Goal: Task Accomplishment & Management: Use online tool/utility

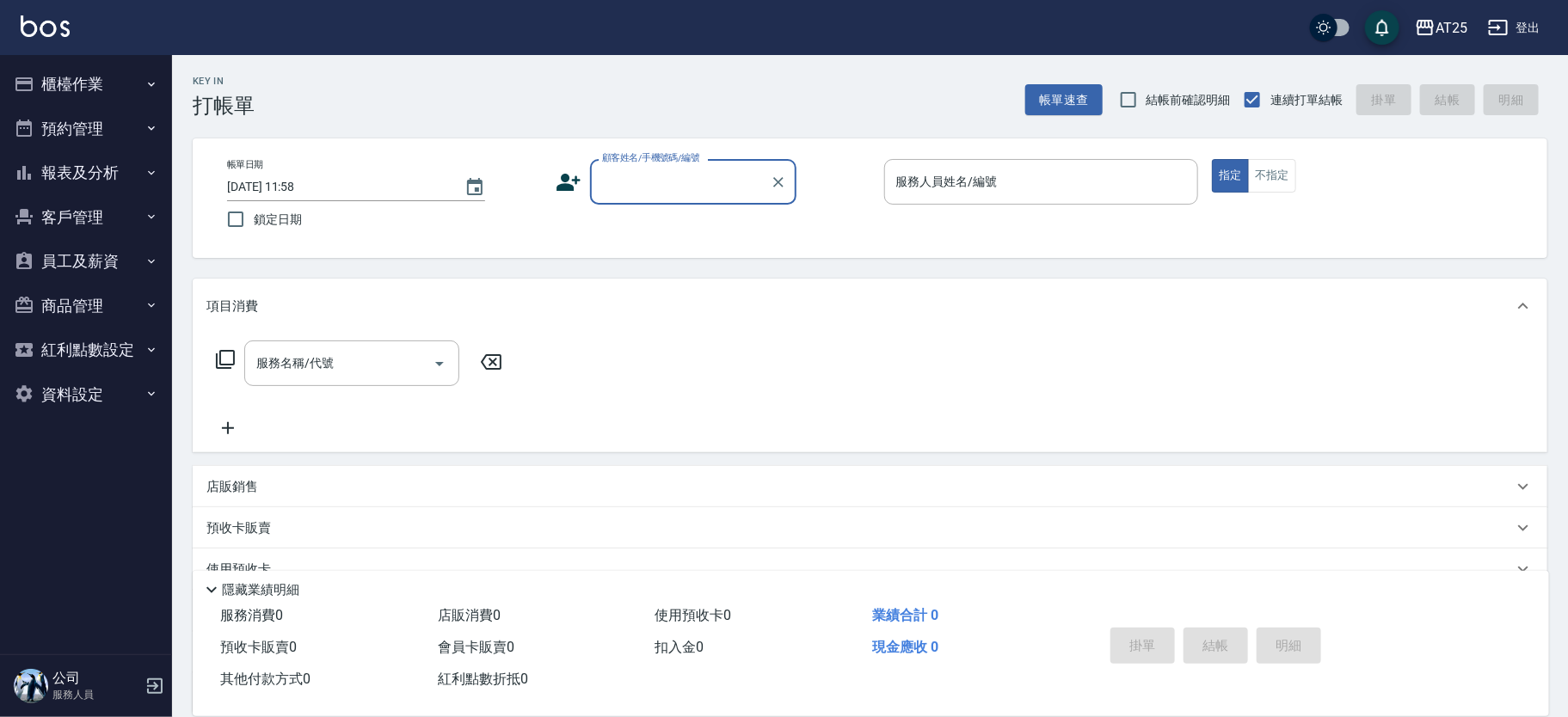
click at [81, 88] on button "櫃檯作業" at bounding box center [86, 85] width 158 height 45
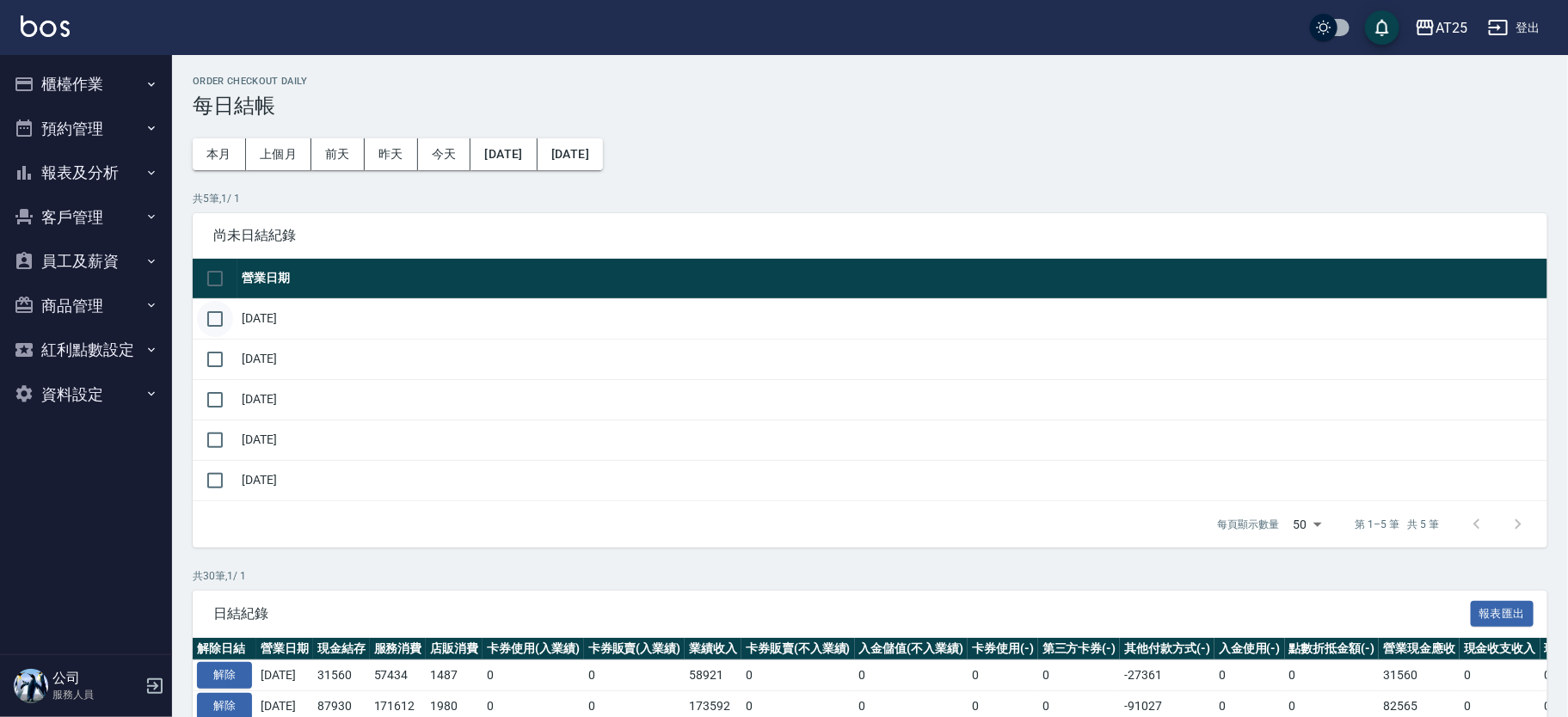
click at [227, 314] on input "checkbox" at bounding box center [215, 318] width 36 height 36
checkbox input "true"
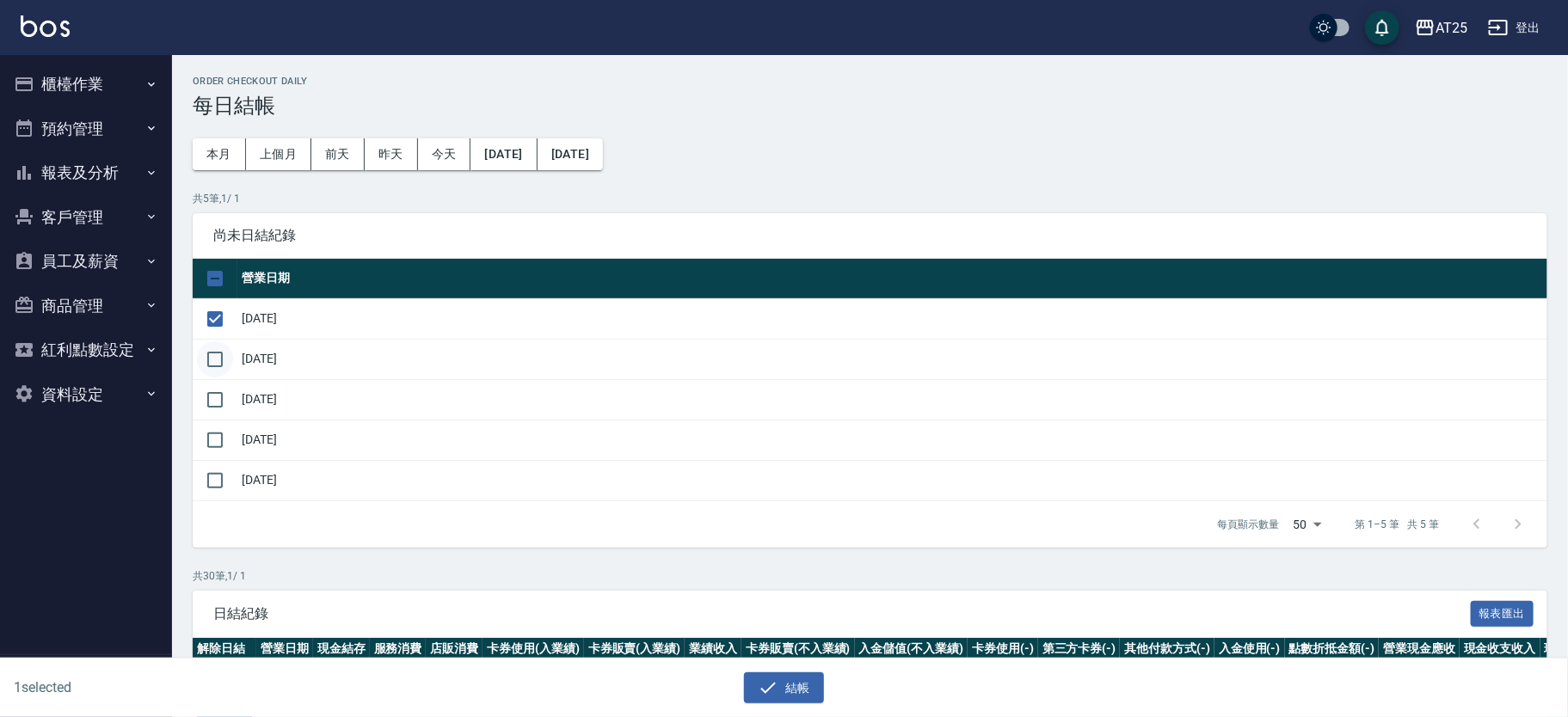
click at [230, 366] on input "checkbox" at bounding box center [215, 359] width 36 height 36
checkbox input "true"
click at [221, 406] on input "checkbox" at bounding box center [215, 399] width 36 height 36
checkbox input "true"
click at [221, 439] on input "checkbox" at bounding box center [215, 440] width 36 height 36
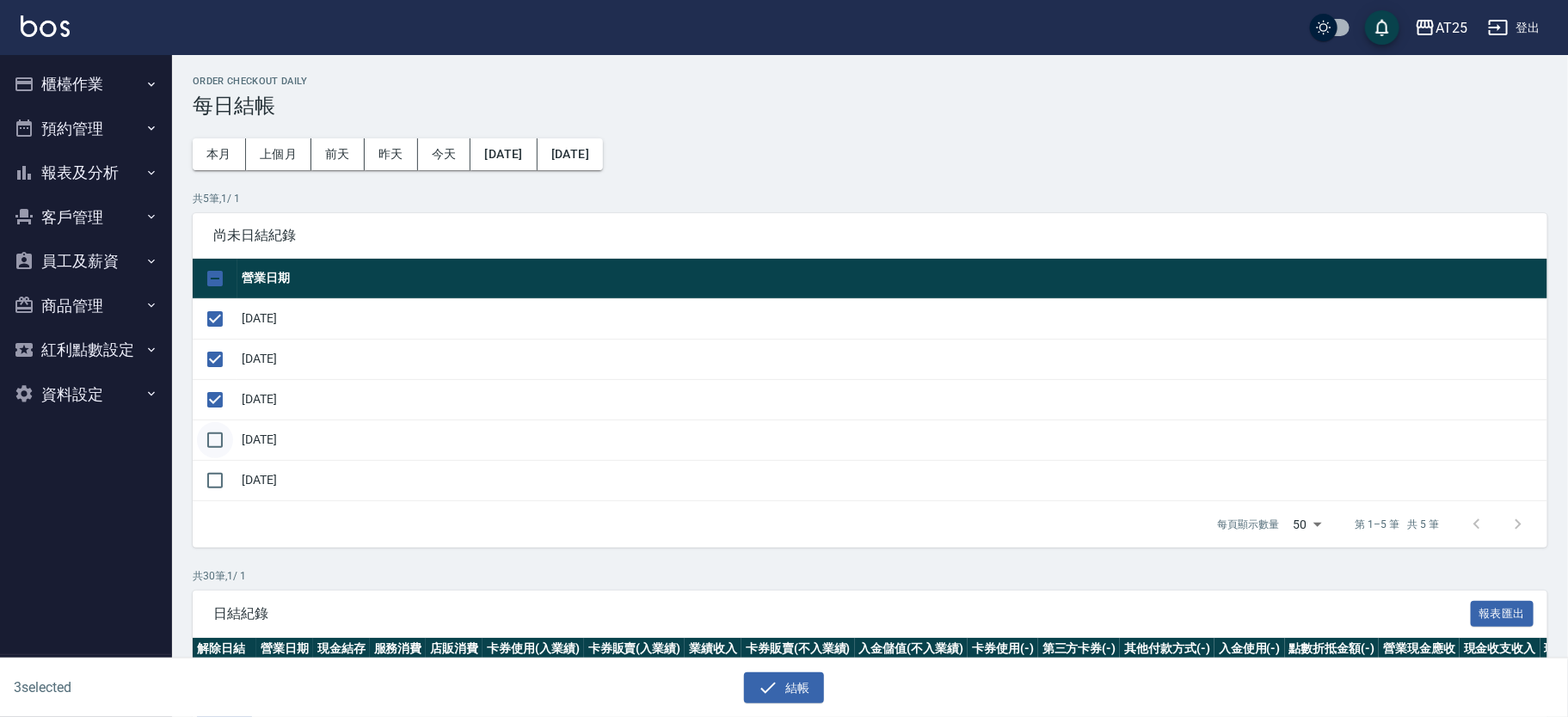
checkbox input "true"
click at [776, 703] on button "結帳" at bounding box center [783, 687] width 80 height 31
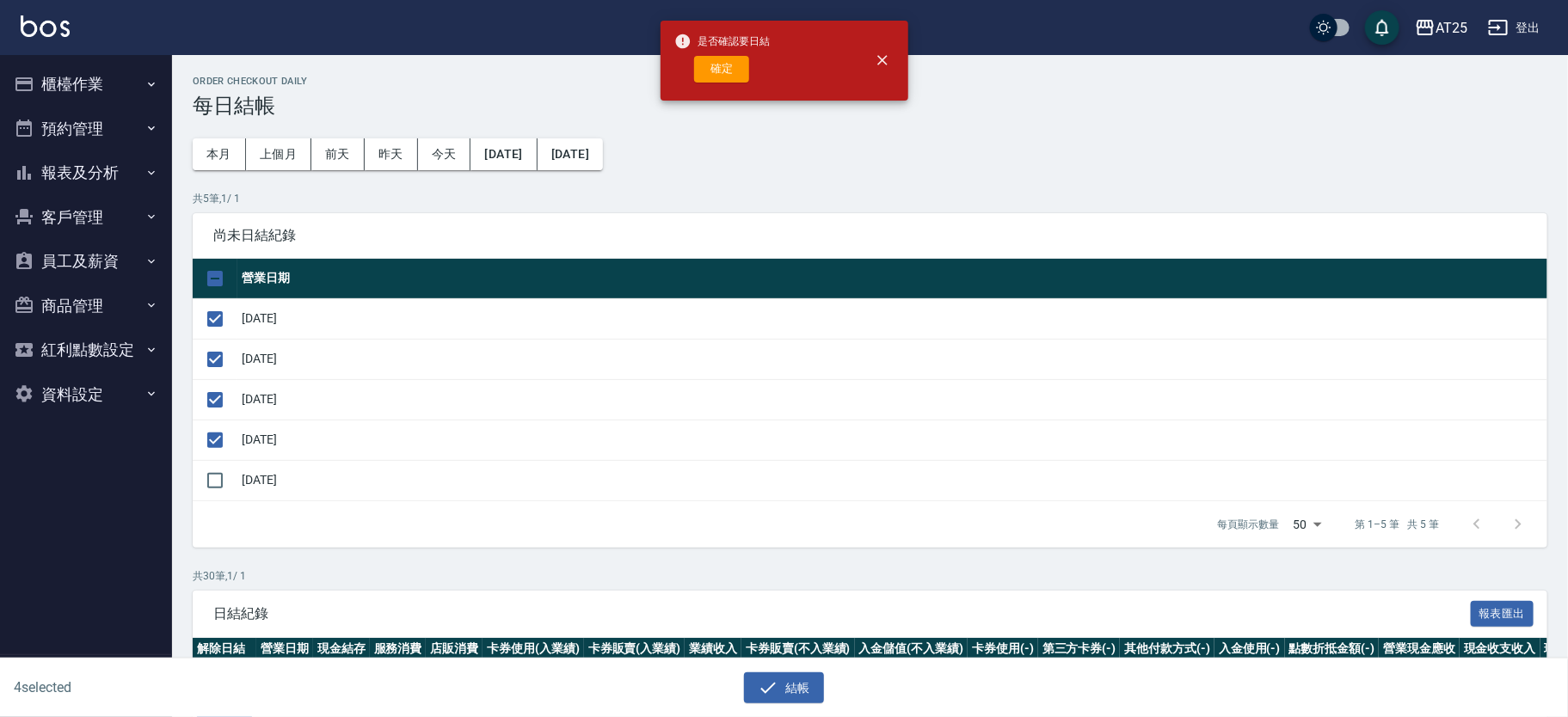
click at [716, 56] on button "確定" at bounding box center [721, 69] width 55 height 27
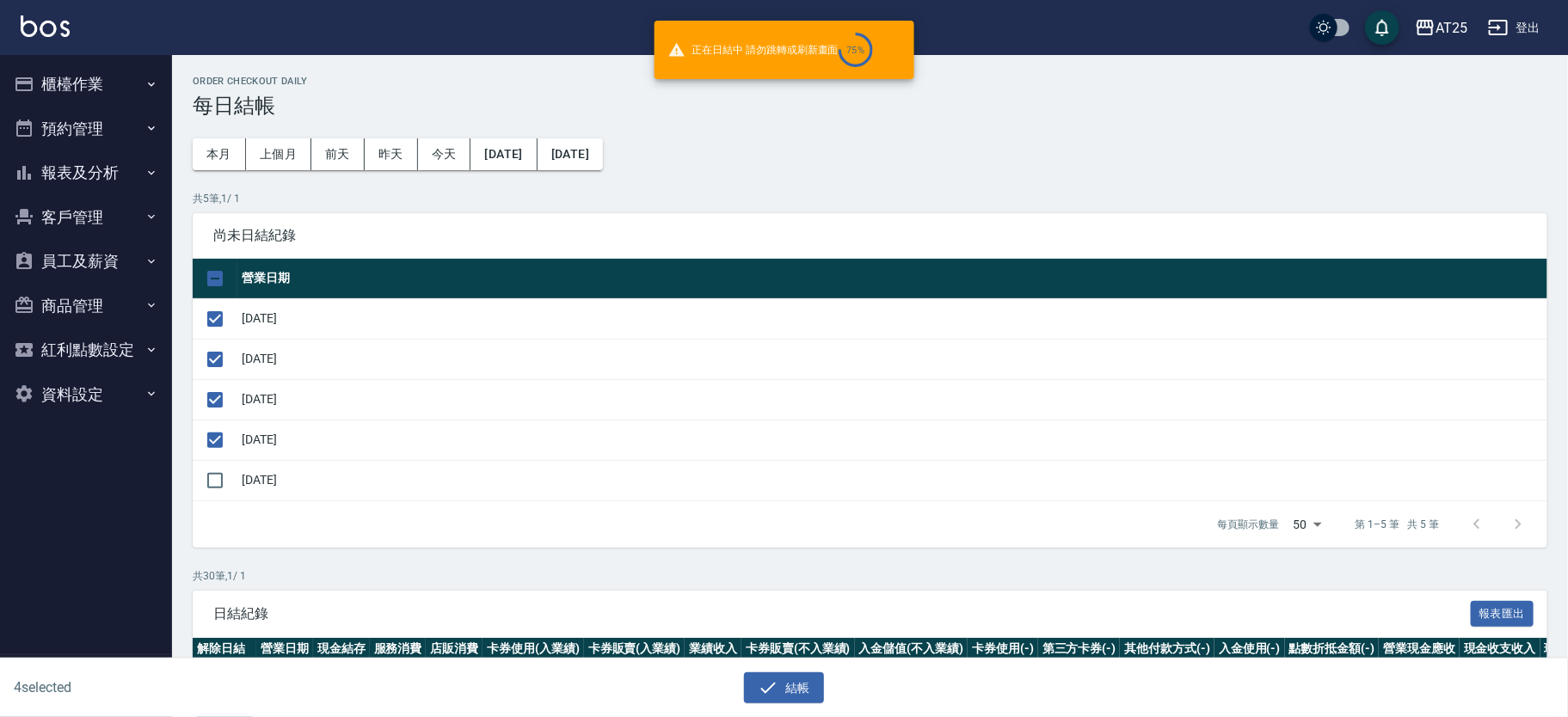
checkbox input "false"
